Goal: Answer question/provide support: Answer question/provide support

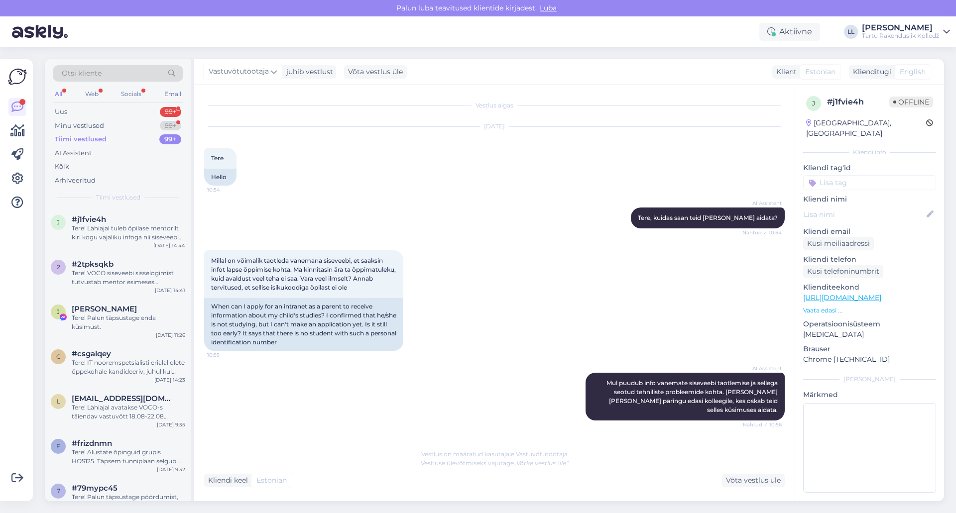
scroll to position [13, 0]
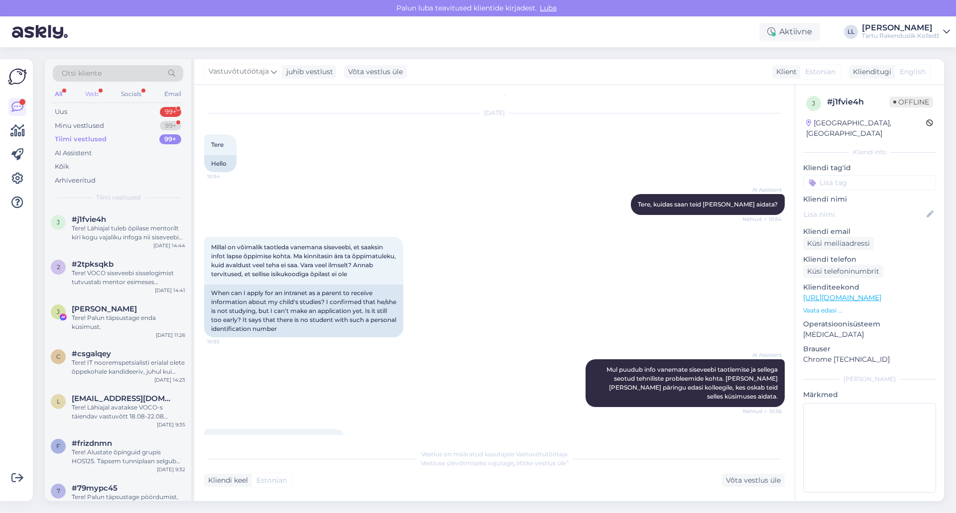
click at [96, 90] on div "Web" at bounding box center [91, 94] width 17 height 13
click at [123, 229] on div "Tere! VOCO siseveebi sisselogimist tutvustab mentor esimeses mentortunnis, mis …" at bounding box center [129, 233] width 114 height 18
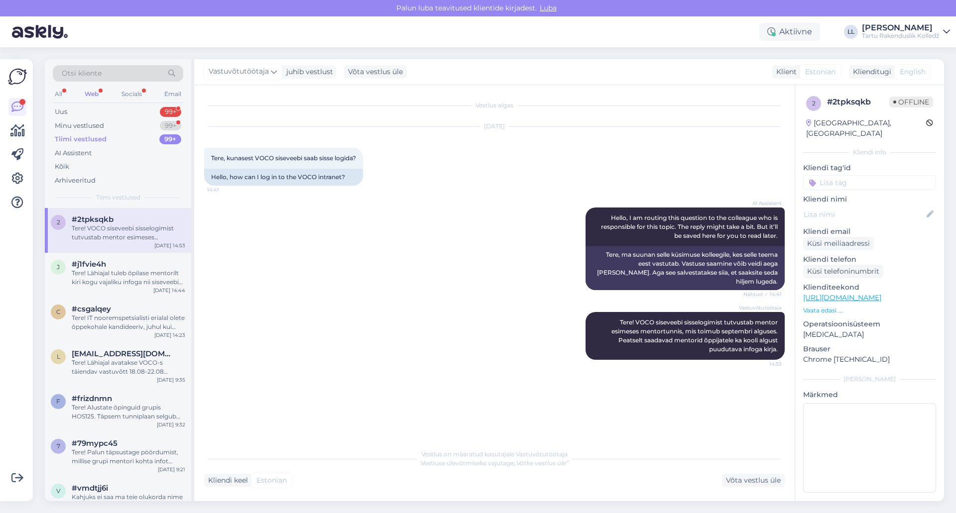
scroll to position [0, 0]
click at [578, 333] on icon at bounding box center [578, 336] width 4 height 6
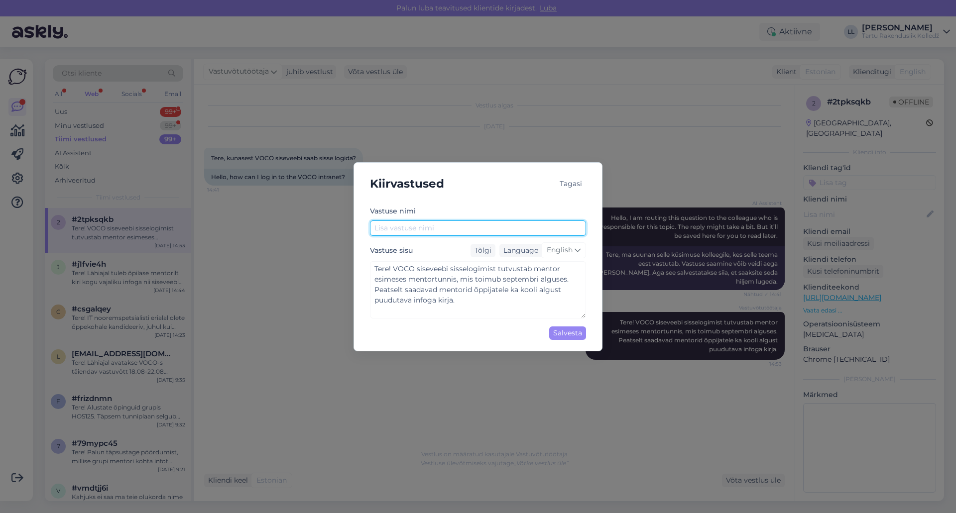
click at [417, 230] on input "text" at bounding box center [478, 228] width 216 height 15
type input "VOCO siseveebi sisselogimine, info kooli alguse kohta"
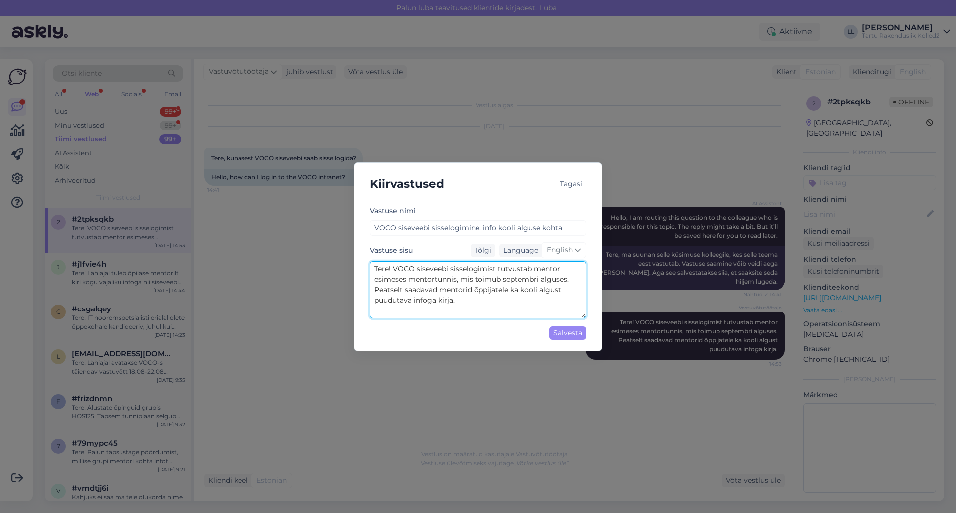
drag, startPoint x: 458, startPoint y: 303, endPoint x: 349, endPoint y: 265, distance: 115.4
click at [349, 265] on div "Kiirvastused Tagasi [PERSON_NAME] nimi VOCO siseveebi sisselogimine, info kooli…" at bounding box center [478, 256] width 956 height 513
click at [575, 336] on div "Salvesta" at bounding box center [567, 333] width 37 height 13
click at [600, 372] on div "Kiirvastused Tagasi [PERSON_NAME] nimi VOCO siseveebi sisselogimine, info kooli…" at bounding box center [478, 256] width 956 height 513
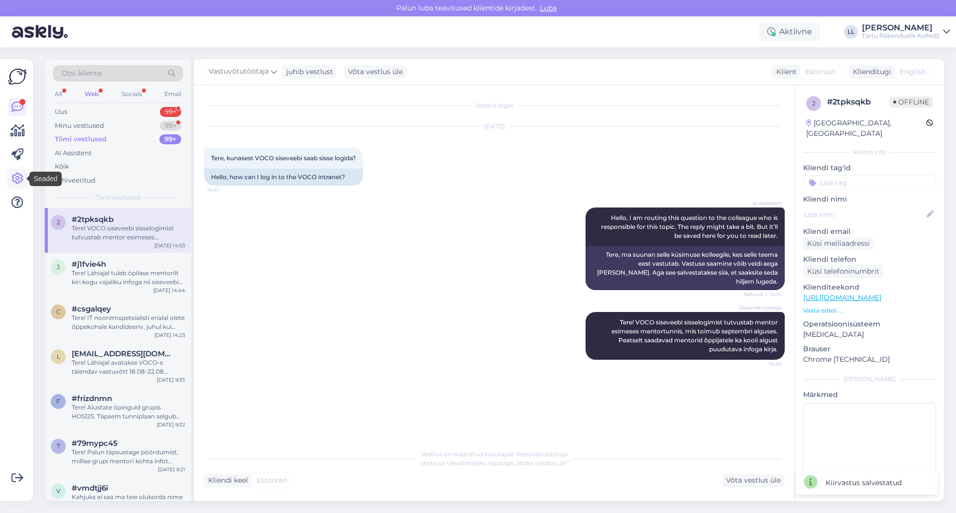
click at [18, 174] on icon at bounding box center [17, 179] width 12 height 12
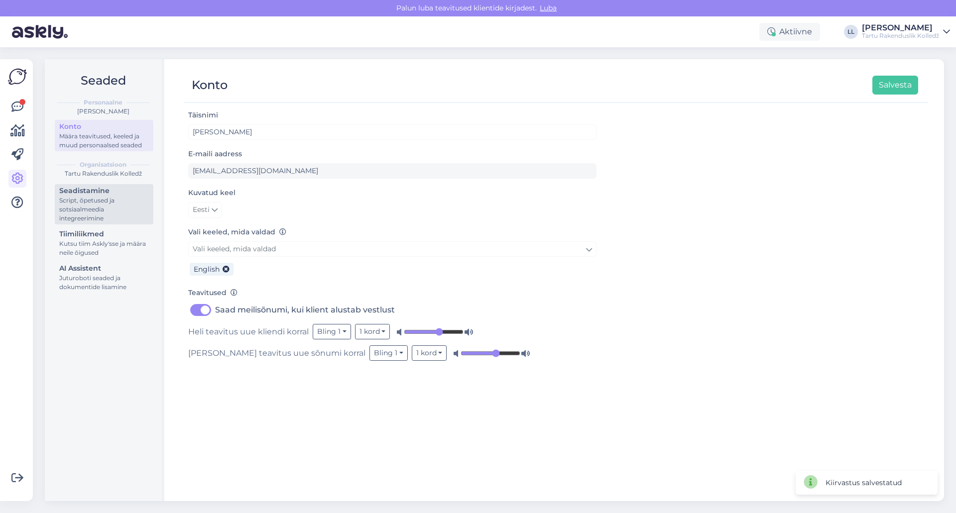
click at [70, 199] on div "Script, õpetused ja sotsiaalmeedia integreerimine" at bounding box center [104, 209] width 90 height 27
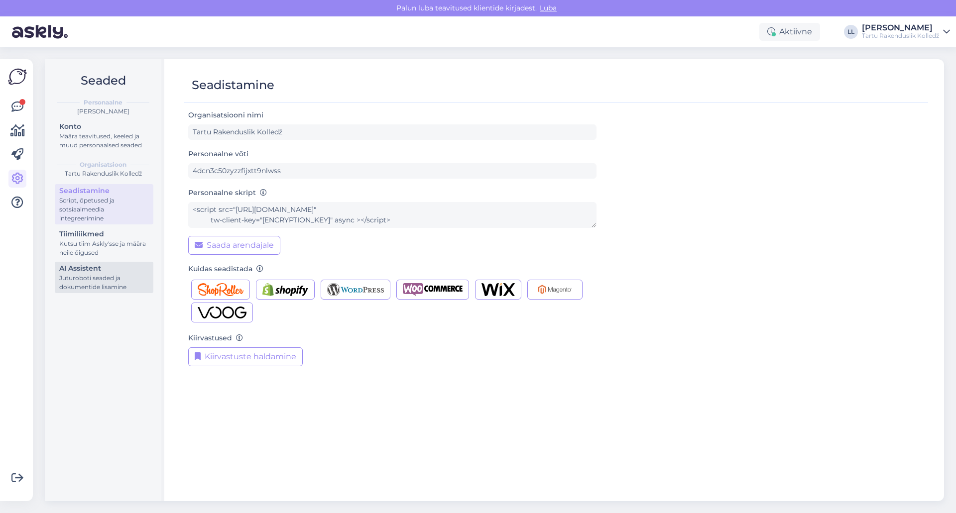
click at [77, 287] on div "Juturoboti seaded ja dokumentide lisamine" at bounding box center [104, 283] width 90 height 18
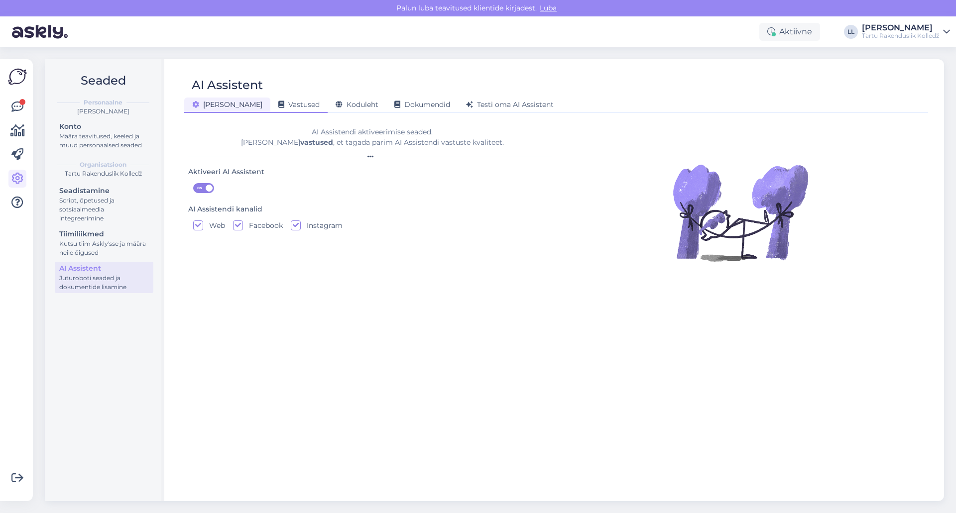
click at [278, 102] on span "Vastused" at bounding box center [298, 104] width 41 height 9
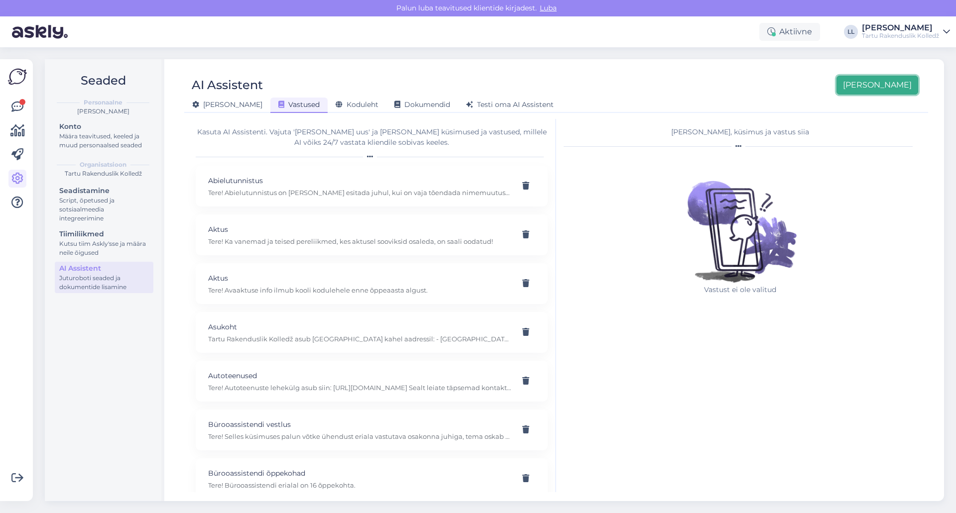
click at [898, 80] on button "[PERSON_NAME]" at bounding box center [878, 85] width 82 height 19
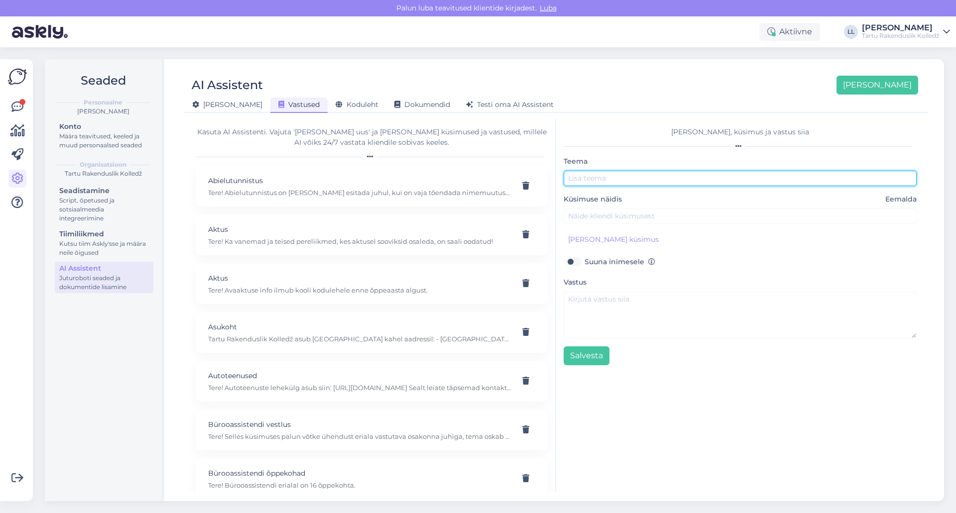
click at [605, 179] on input "text" at bounding box center [740, 178] width 353 height 15
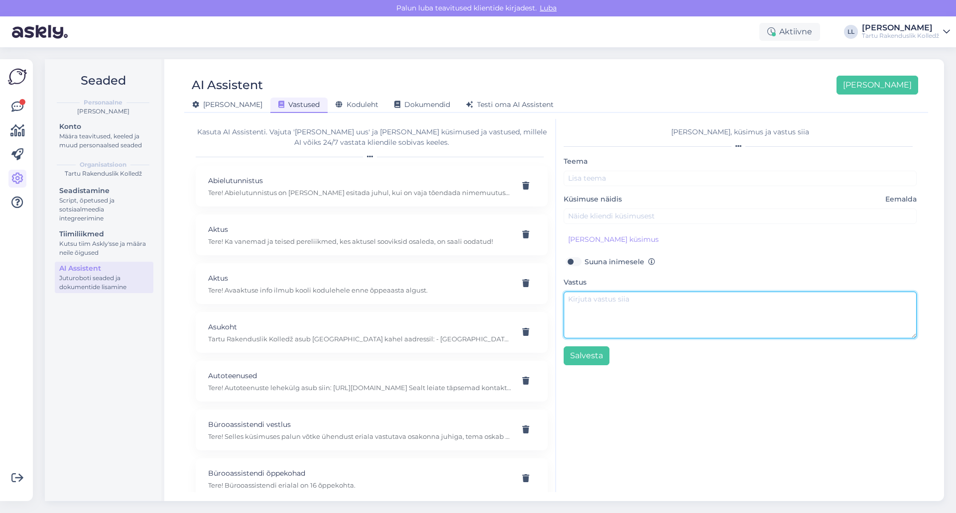
click at [601, 311] on textarea at bounding box center [740, 315] width 353 height 47
paste textarea "Tere! VOCO siseveebi sisselogimist tutvustab mentor esimeses mentortunnis, mis …"
type textarea "Tere! VOCO siseveebi sisselogimist tutvustab mentor esimeses mentortunnis, mis …"
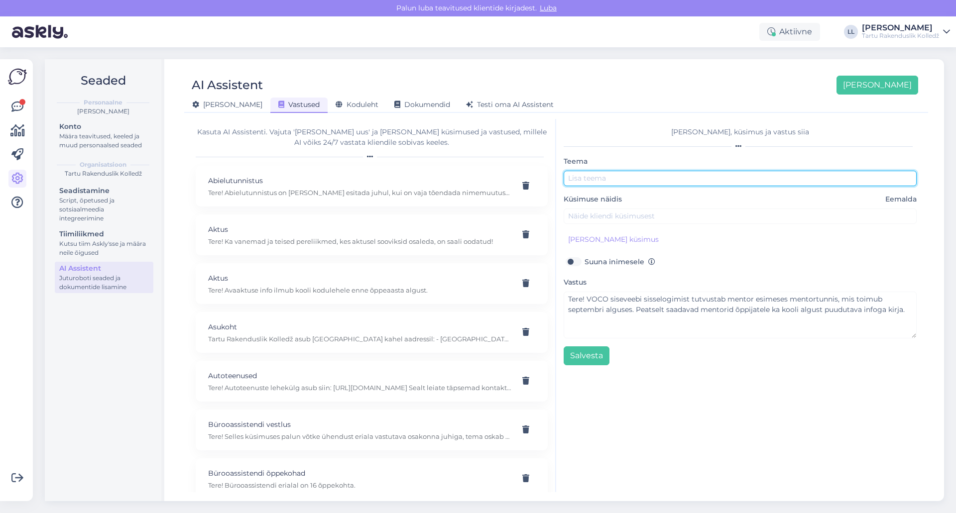
click at [613, 177] on input "text" at bounding box center [740, 178] width 353 height 15
type input "Siseveebi sisselogimine, info koolialguse kohta"
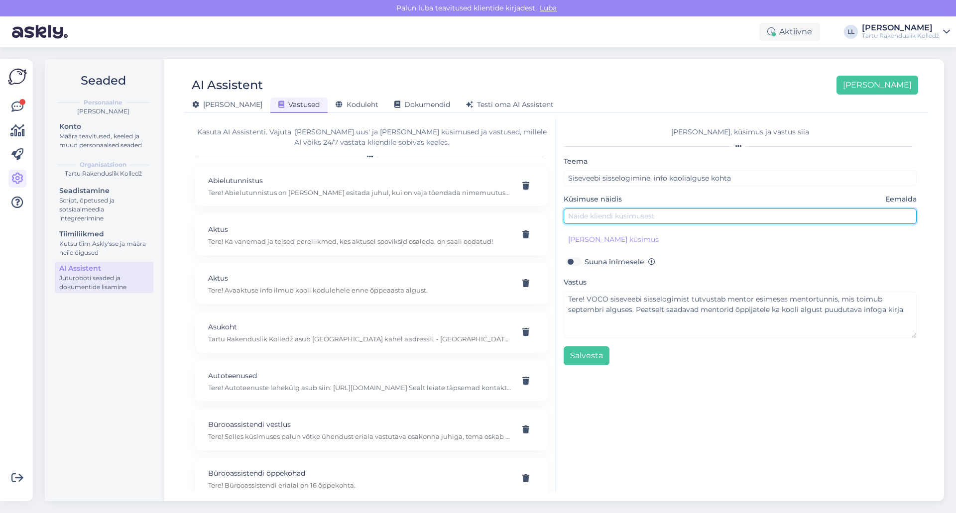
click at [590, 219] on input "text" at bounding box center [740, 216] width 353 height 15
type input "Kuna saab siseveebi sisselogida?"
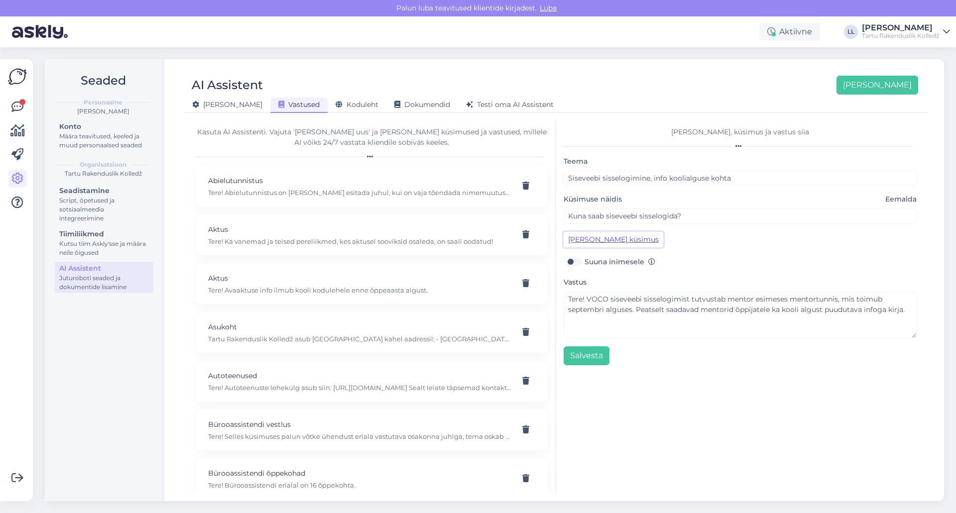
click at [585, 240] on button "[PERSON_NAME] küsimus" at bounding box center [614, 239] width 100 height 15
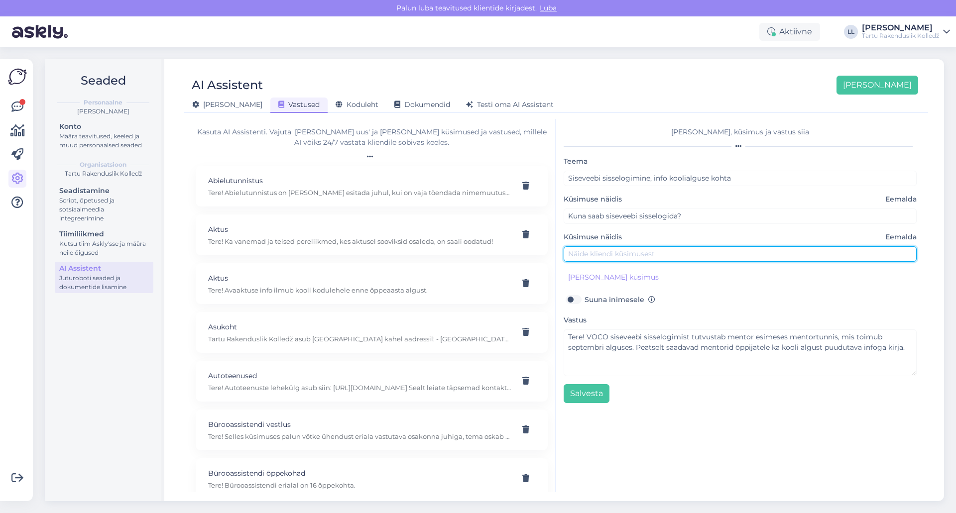
click at [593, 253] on input "text" at bounding box center [740, 254] width 353 height 15
type input "Millal tuleb info kooli alguse kohta?"
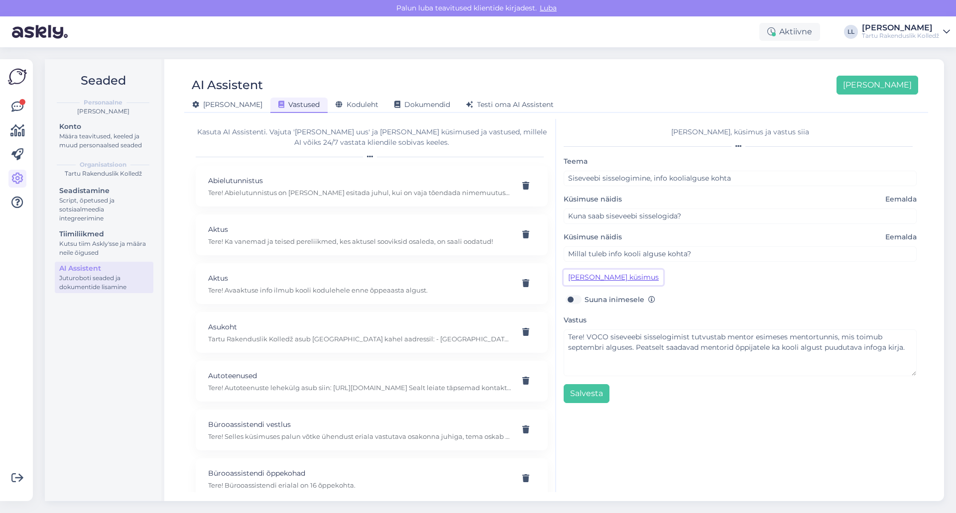
click at [603, 274] on button "[PERSON_NAME] küsimus" at bounding box center [614, 277] width 100 height 15
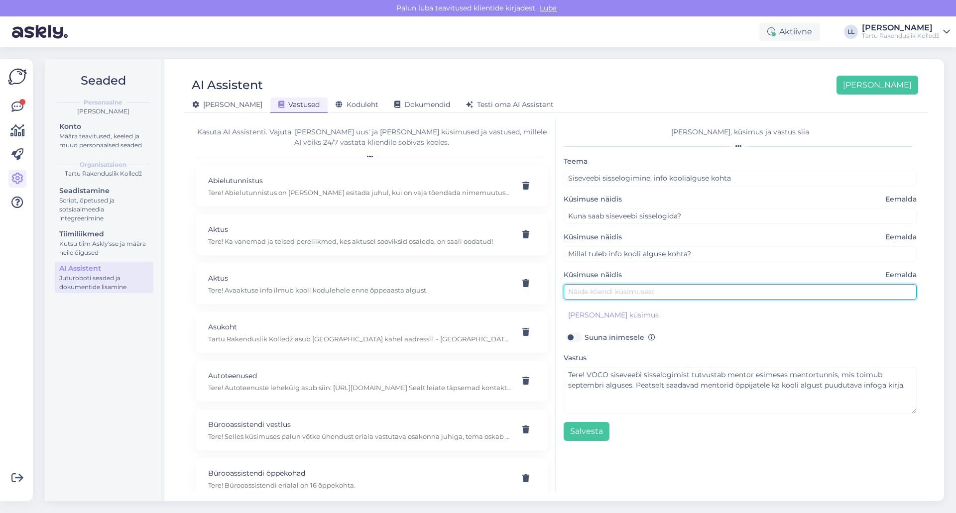
click at [602, 292] on input "text" at bounding box center [740, 291] width 353 height 15
type input "M"
type input "Kuna ma saan teada infot kooli alguse kohta?"
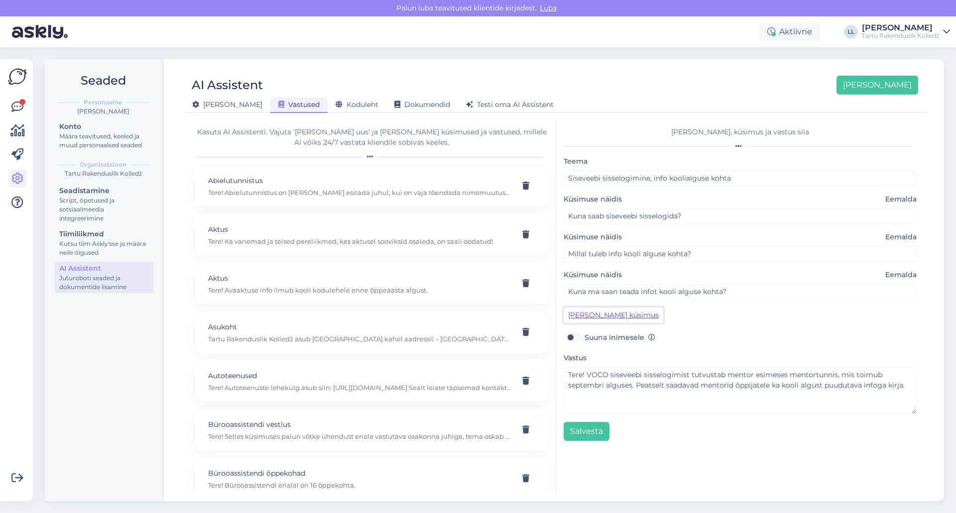
click at [615, 317] on button "[PERSON_NAME] küsimus" at bounding box center [614, 315] width 100 height 15
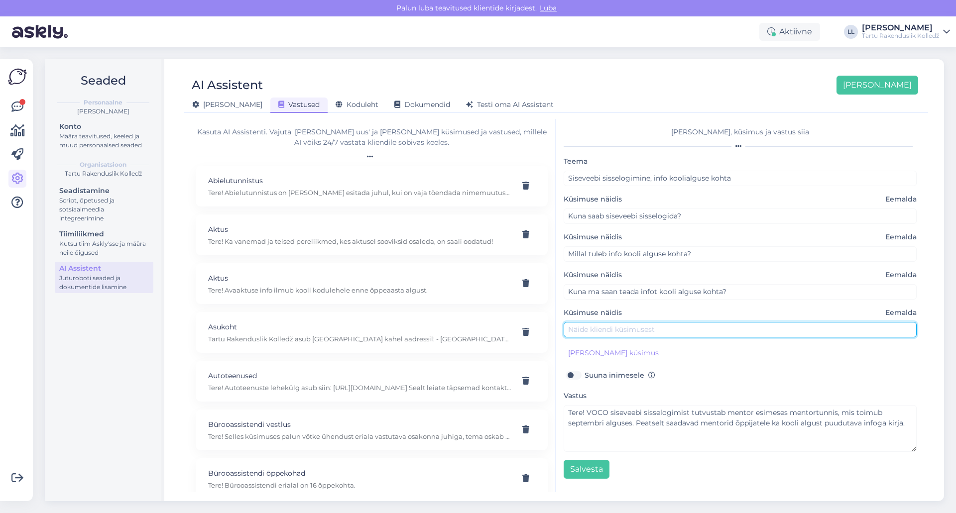
click at [616, 330] on input "text" at bounding box center [740, 329] width 353 height 15
type input "[PERSON_NAME] VOCOsse sisse, [PERSON_NAME] ma leian infot esimese koolipäeva ko…"
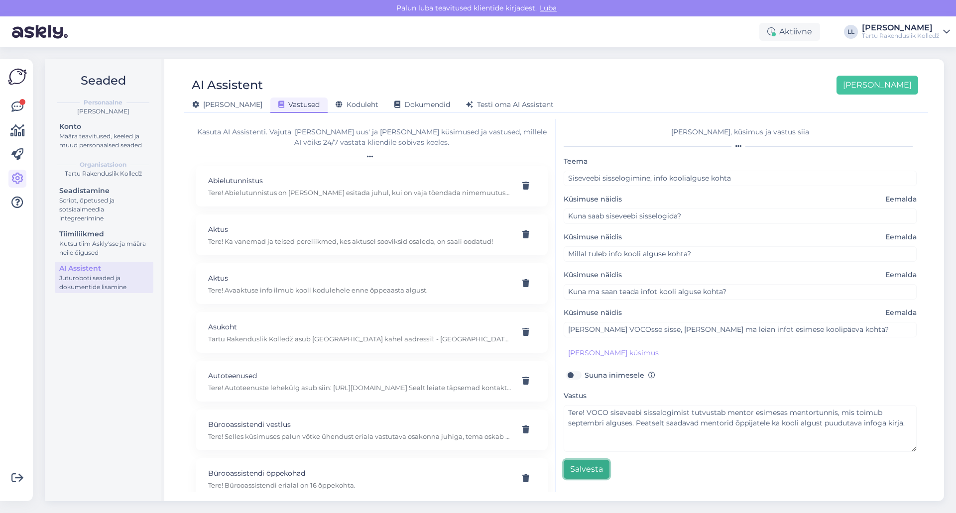
click at [590, 467] on button "Salvesta" at bounding box center [587, 469] width 46 height 19
